Goal: Information Seeking & Learning: Learn about a topic

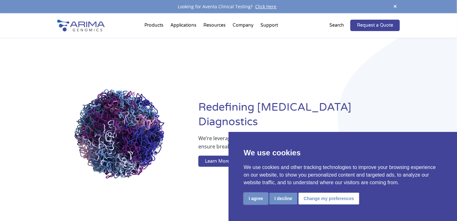
click at [258, 199] on button "I agree" at bounding box center [256, 199] width 24 height 12
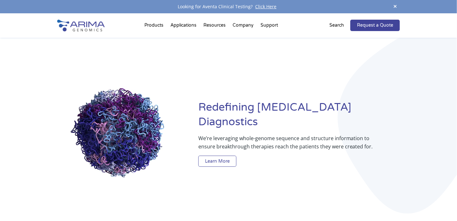
click at [215, 156] on link "Learn More" at bounding box center [217, 161] width 38 height 11
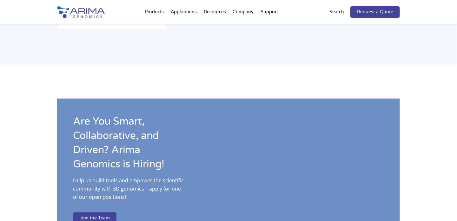
scroll to position [923, 0]
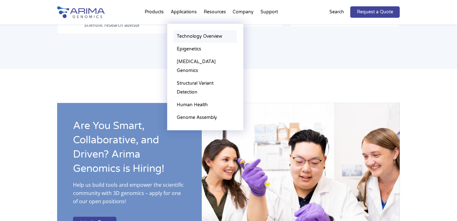
click at [185, 34] on link "Technology Overview" at bounding box center [206, 36] width 64 height 13
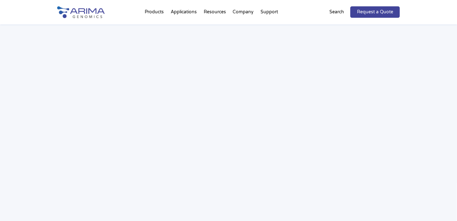
scroll to position [979, 0]
